Goal: Find specific page/section: Find specific page/section

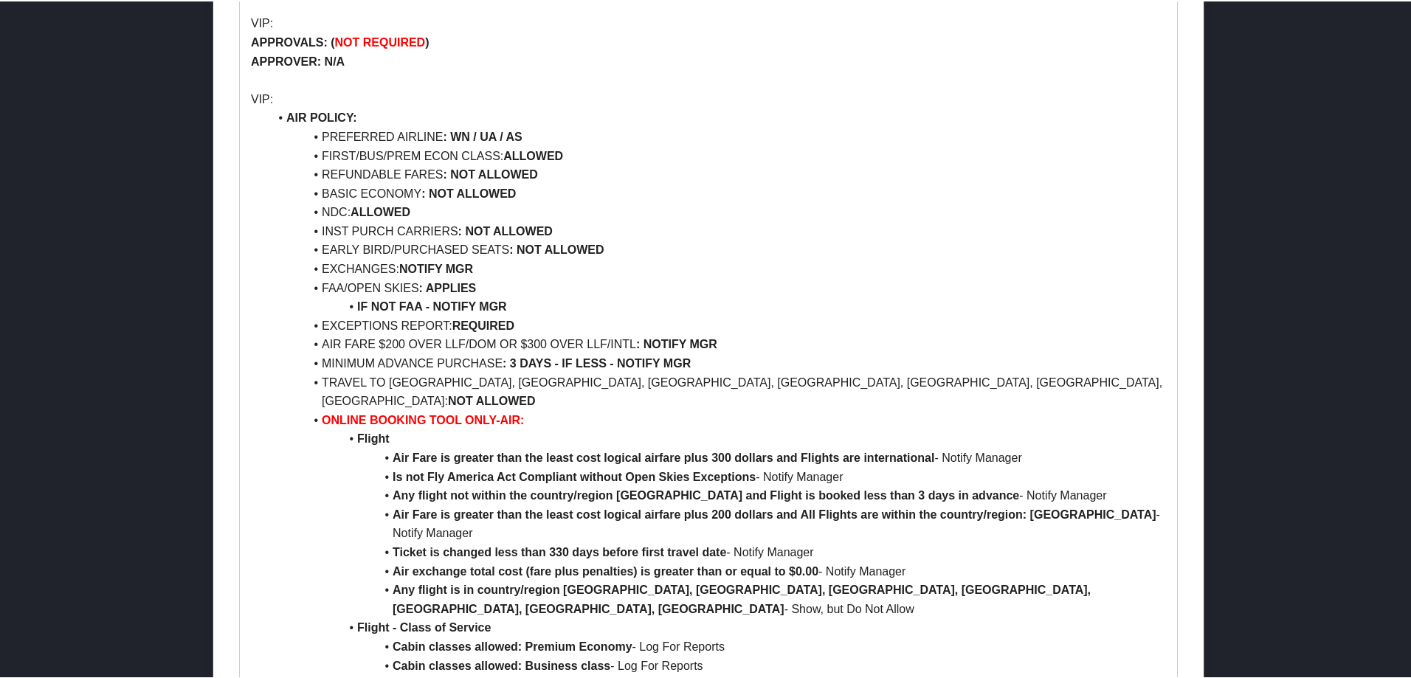
scroll to position [1475, 0]
